Goal: Task Accomplishment & Management: Use online tool/utility

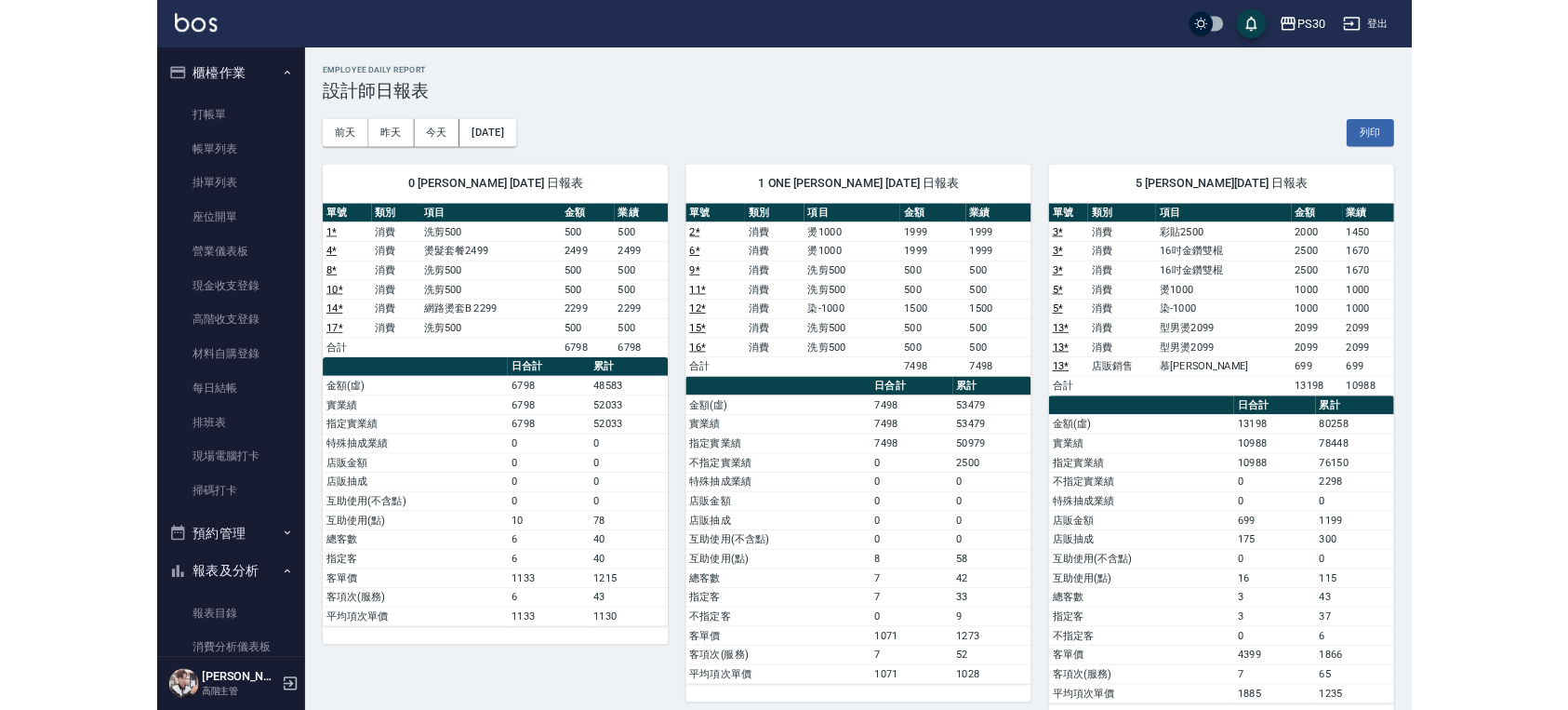
scroll to position [620, 0]
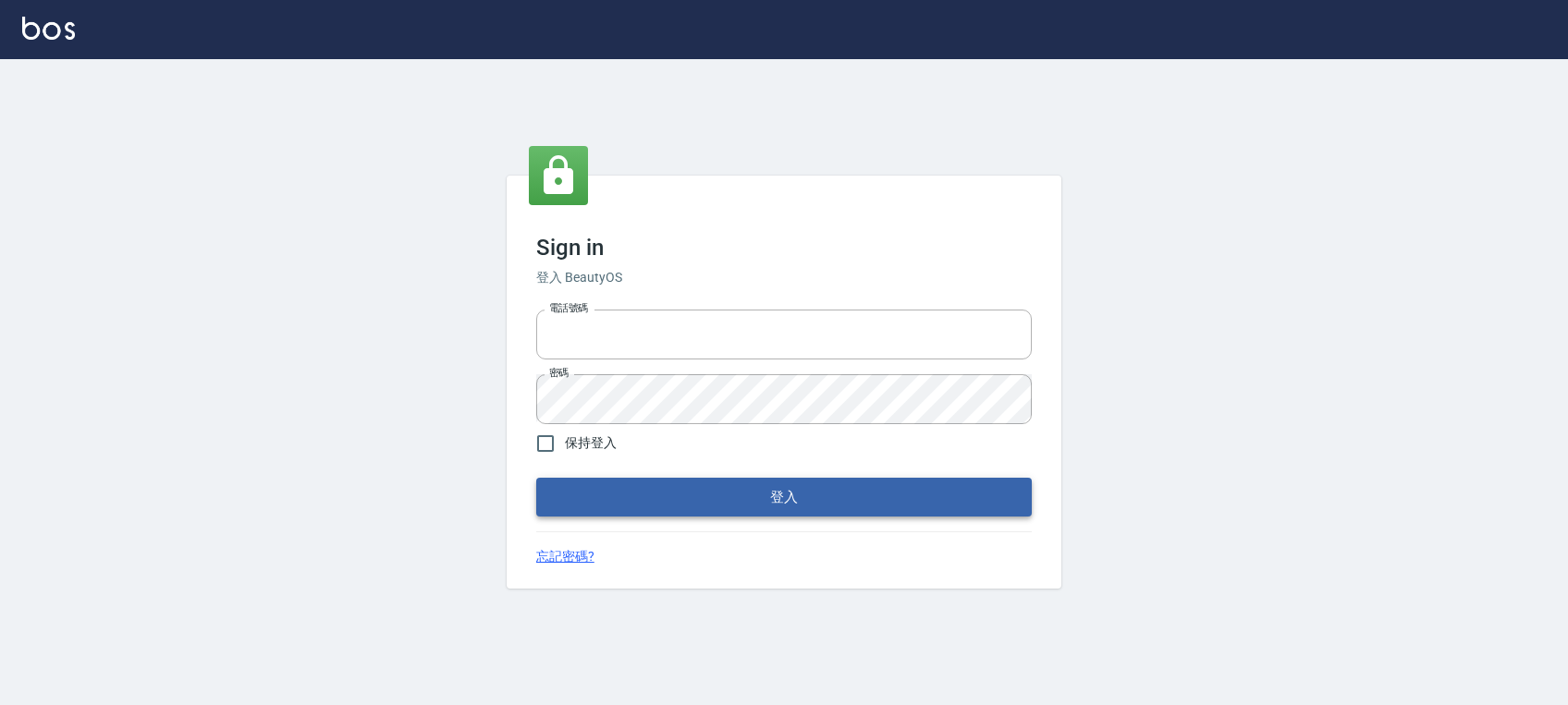
type input "0972392966"
click at [765, 500] on button "登入" at bounding box center [784, 497] width 496 height 39
